Goal: Task Accomplishment & Management: Manage account settings

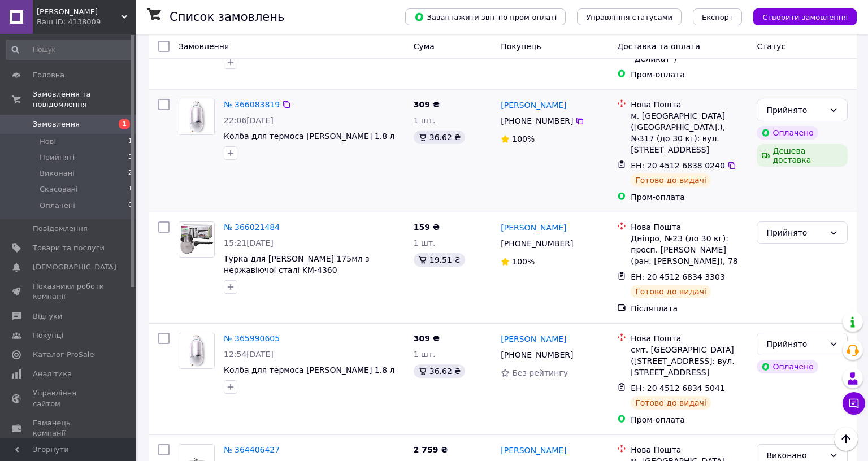
scroll to position [170, 0]
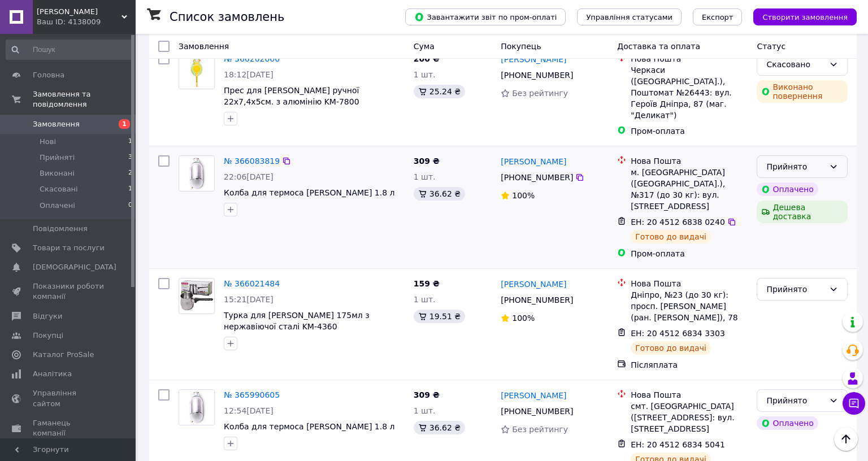
click at [769, 161] on div "Прийнято" at bounding box center [795, 167] width 58 height 12
click at [764, 172] on li "Виконано" at bounding box center [794, 169] width 88 height 20
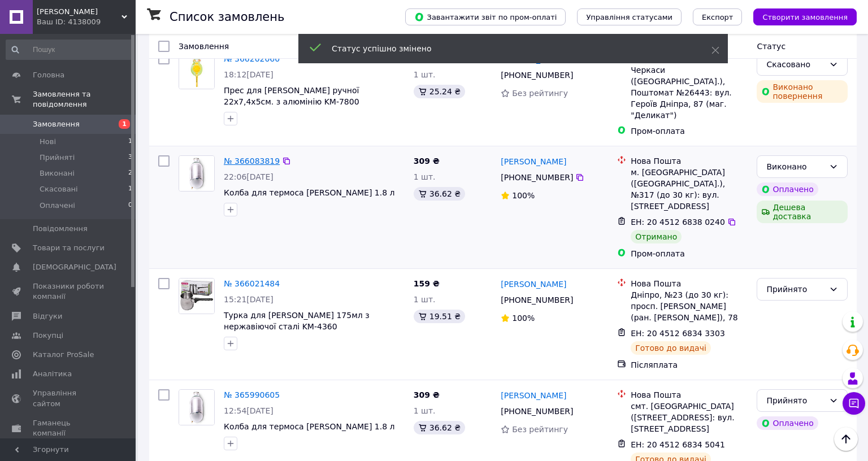
click at [262, 157] on link "№ 366083819" at bounding box center [252, 161] width 56 height 9
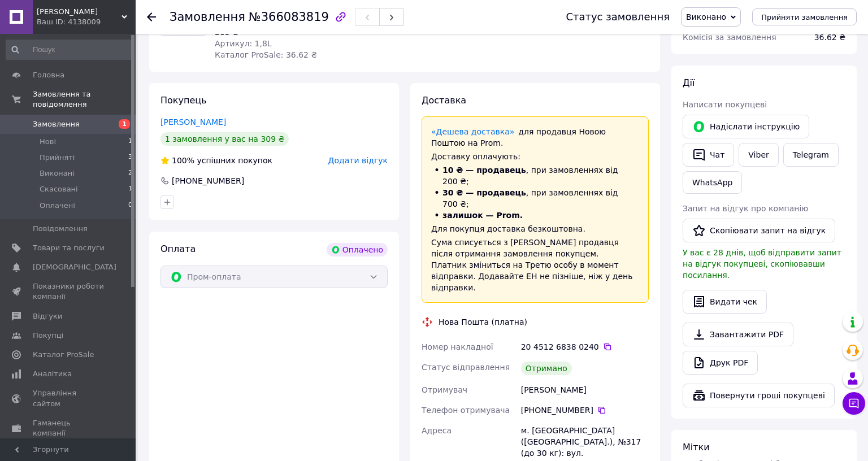
scroll to position [170, 0]
click at [704, 159] on button "Чат" at bounding box center [708, 154] width 51 height 24
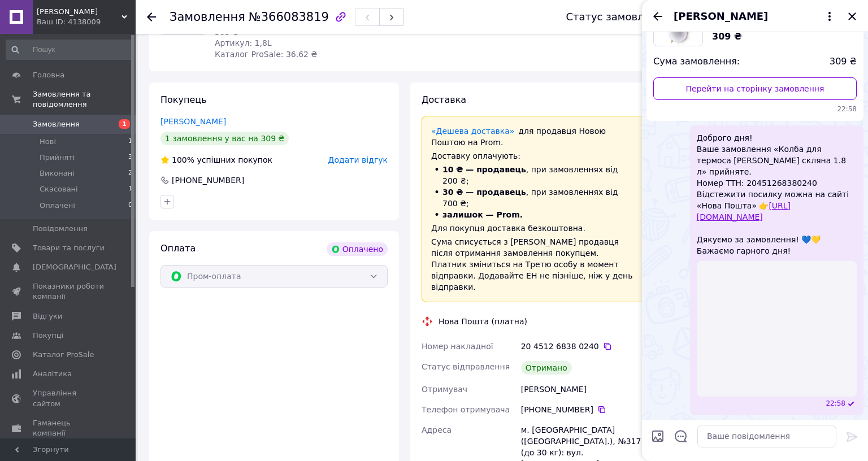
scroll to position [152, 0]
click at [848, 14] on icon "Закрити" at bounding box center [851, 15] width 7 height 7
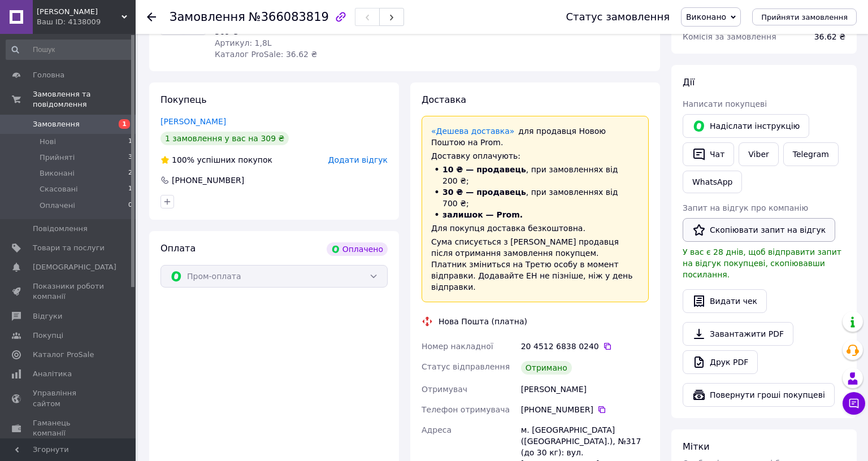
click at [737, 224] on button "Скопіювати запит на відгук" at bounding box center [759, 230] width 153 height 24
click at [711, 153] on button "Чат" at bounding box center [708, 154] width 51 height 24
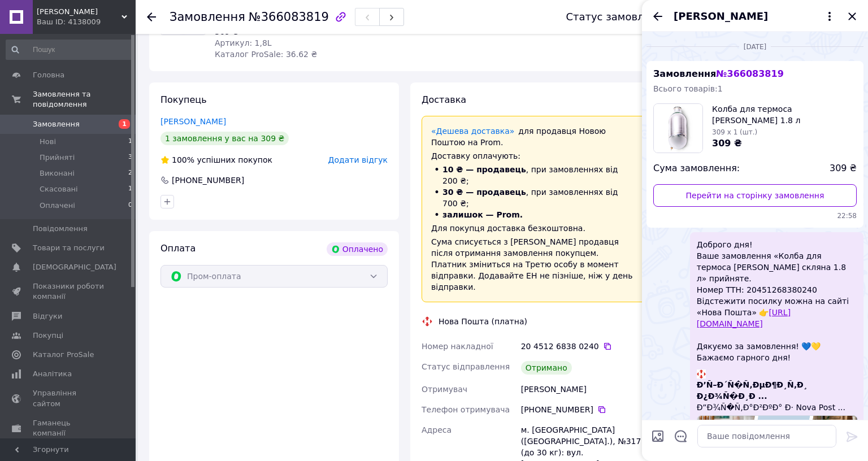
scroll to position [136, 0]
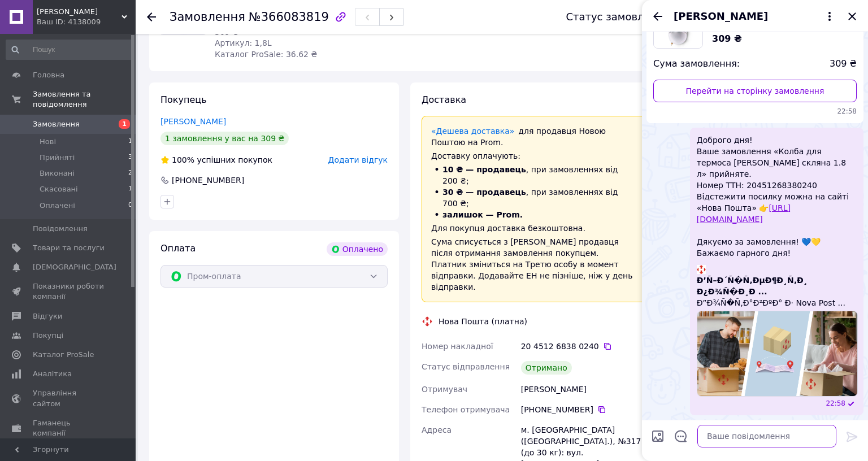
click at [708, 425] on textarea at bounding box center [767, 436] width 139 height 23
paste textarea "Дякуємо, що обрали наш магазин 💙💛 Ваш відгук дуже важливий для нас! Будемо вдяч…"
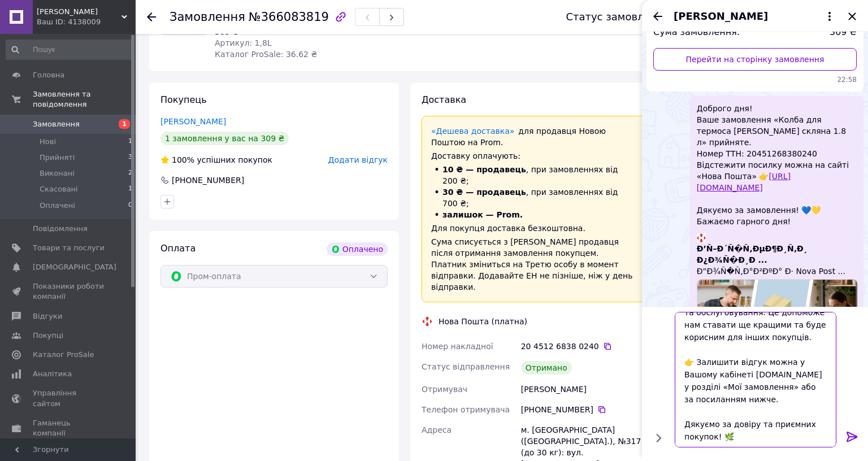
scroll to position [73, 0]
click at [726, 341] on textarea "Дякуємо, що обрали наш магазин 💙💛 Ваш відгук дуже важливий для нас! Будемо вдяч…" at bounding box center [756, 380] width 162 height 136
paste textarea "[URL][DOMAIN_NAME]"
type textarea "Дякуємо, що обрали наш магазин 💙💛 Ваш відгук дуже важливий для нас! Будемо вдяч…"
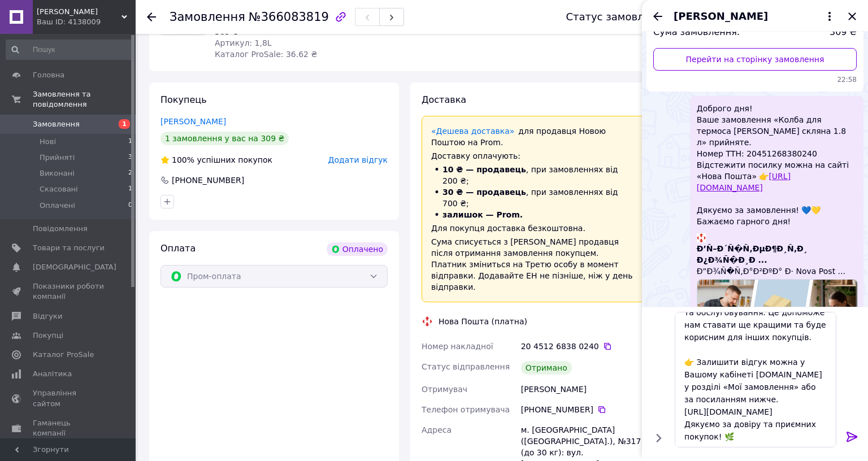
click at [846, 430] on icon at bounding box center [853, 437] width 14 height 14
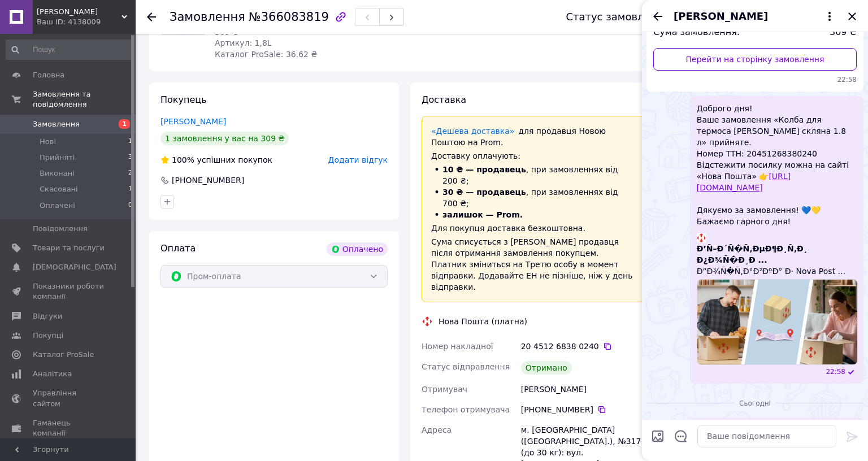
scroll to position [424, 0]
